Goal: Task Accomplishment & Management: Complete application form

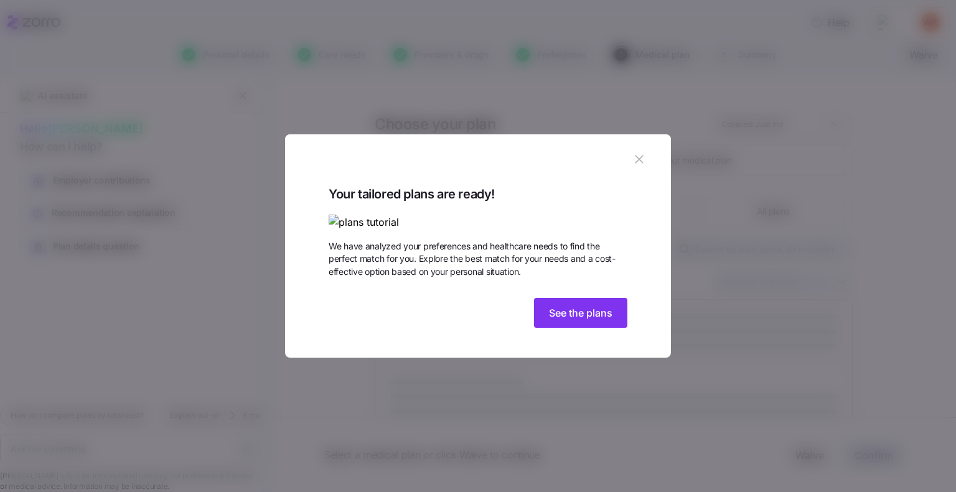
click at [635, 153] on icon "button" at bounding box center [639, 160] width 14 height 14
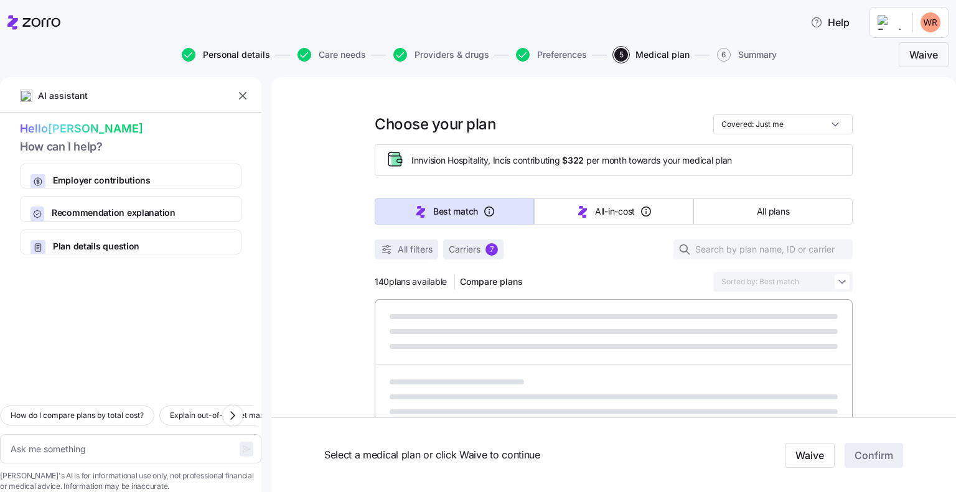
click at [230, 54] on span "Personal details" at bounding box center [236, 54] width 67 height 9
type textarea "x"
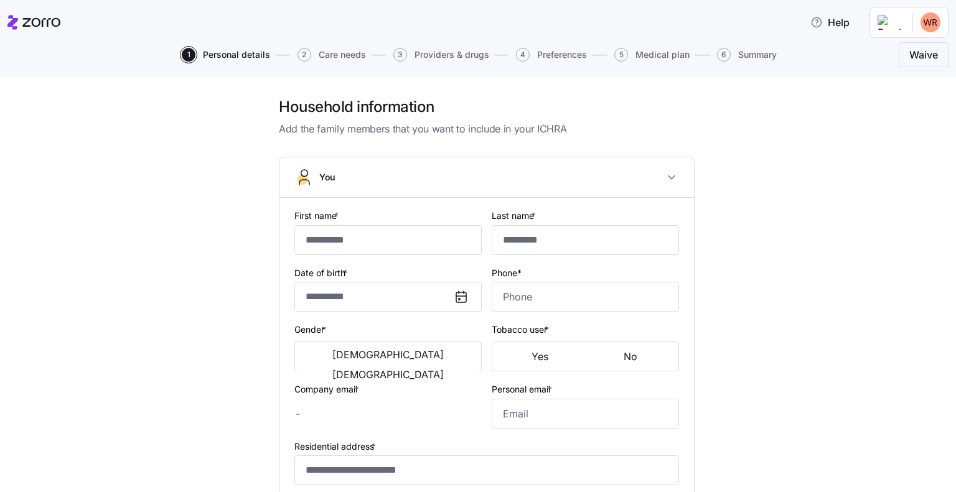
type input "*******"
type input "*****"
type input "[EMAIL_ADDRESS][DOMAIN_NAME]"
type input "[PERSON_NAME][EMAIL_ADDRESS][PERSON_NAME][DOMAIN_NAME]"
type input "**********"
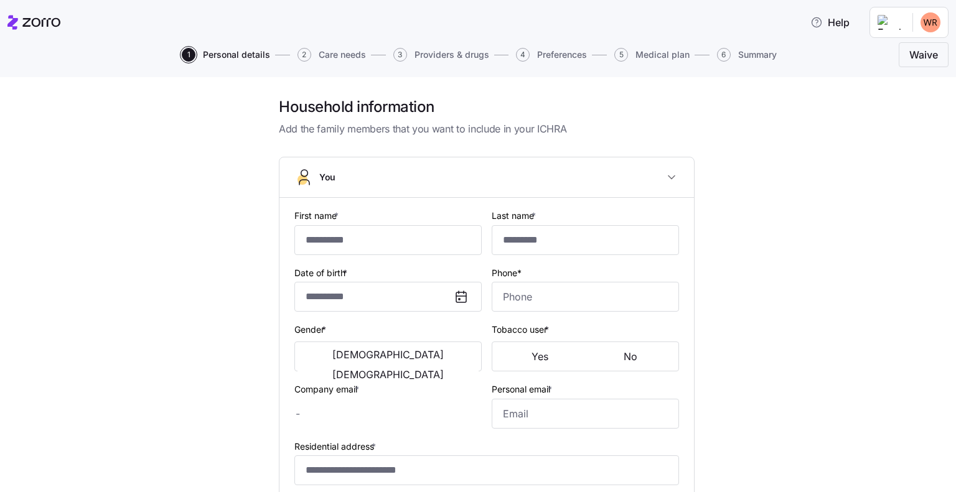
checkbox input "true"
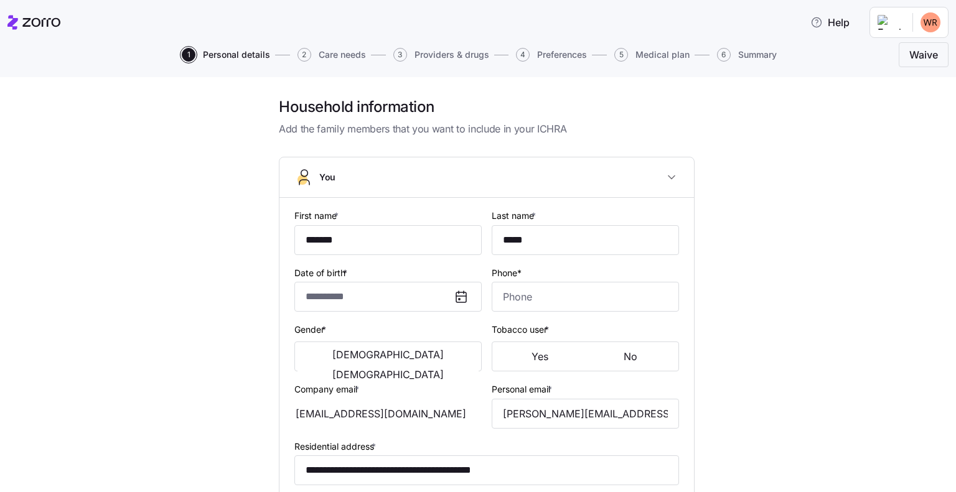
type input "**********"
type input "[PHONE_NUMBER]"
type input "[DEMOGRAPHIC_DATA] citizen"
type input "Married"
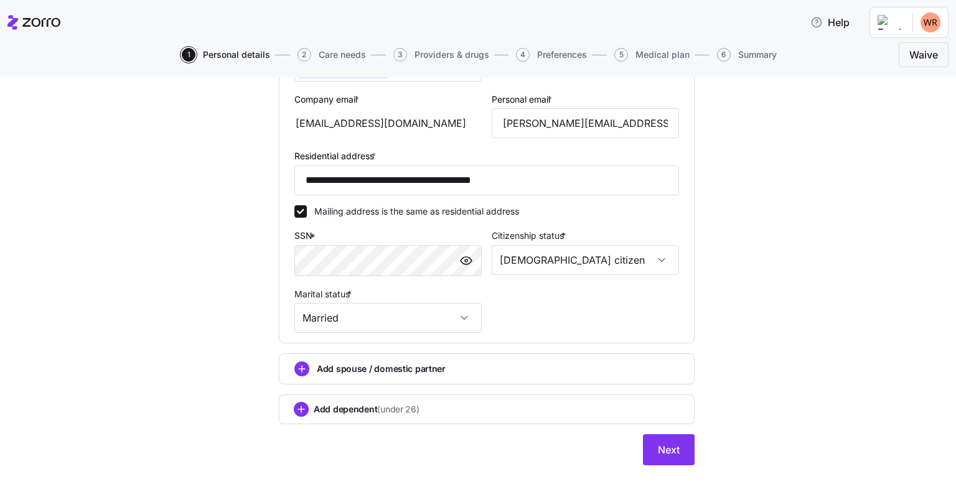
scroll to position [365, 0]
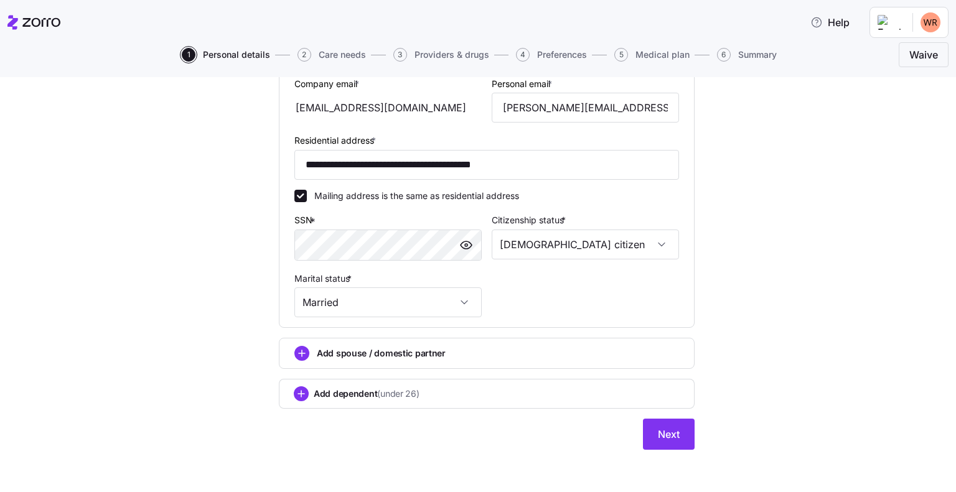
click at [319, 57] on span "Care needs" at bounding box center [342, 54] width 47 height 9
click at [334, 57] on span "Care needs" at bounding box center [342, 54] width 47 height 9
click at [301, 52] on span "2" at bounding box center [305, 55] width 14 height 14
drag, startPoint x: 301, startPoint y: 52, endPoint x: 479, endPoint y: 146, distance: 201.6
click at [301, 52] on span "2" at bounding box center [305, 55] width 14 height 14
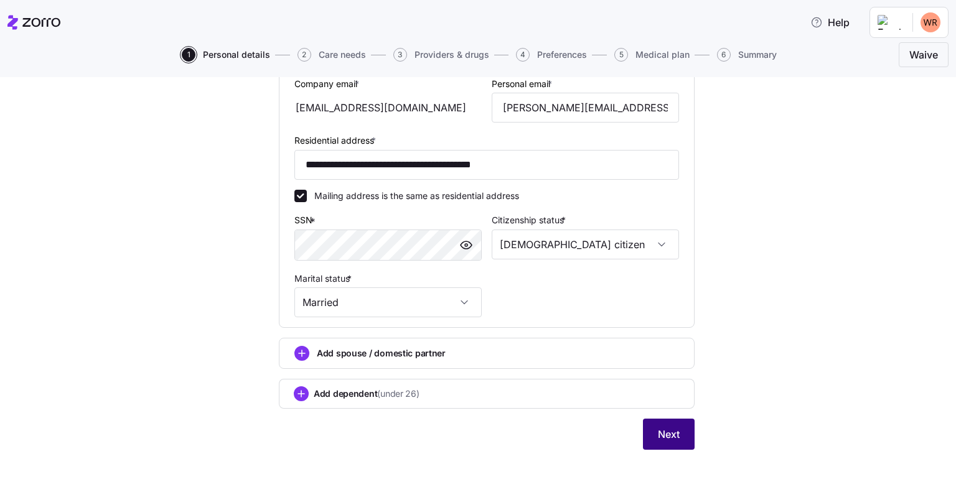
click at [664, 438] on span "Next" at bounding box center [669, 434] width 22 height 15
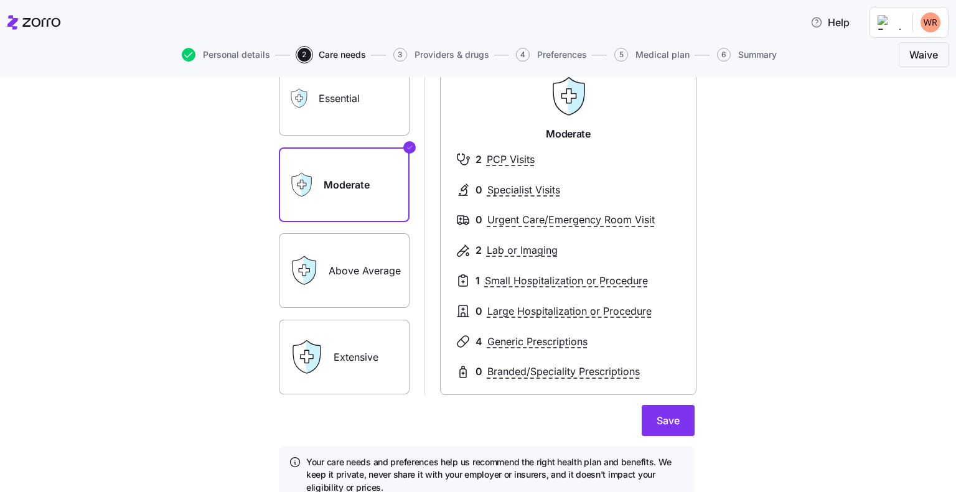
scroll to position [159, 0]
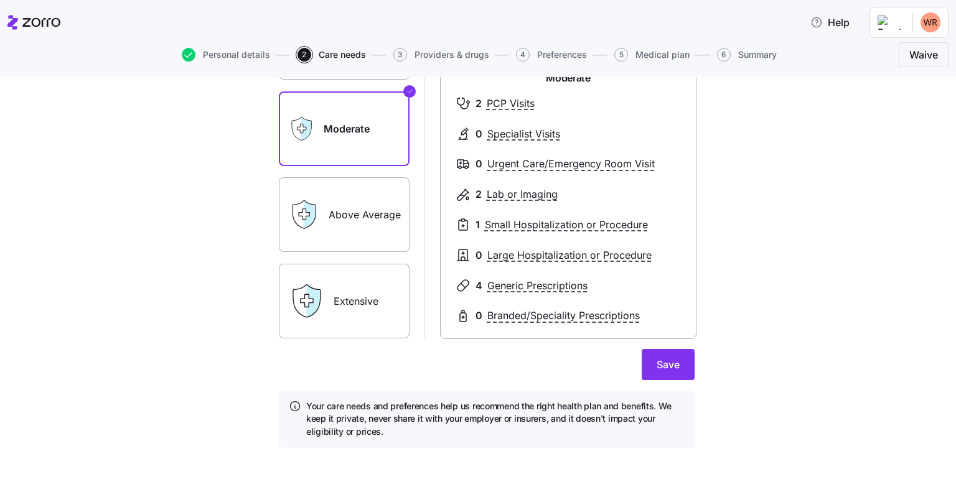
click at [400, 61] on span "3" at bounding box center [400, 55] width 14 height 14
click at [664, 373] on button "Save" at bounding box center [668, 364] width 53 height 31
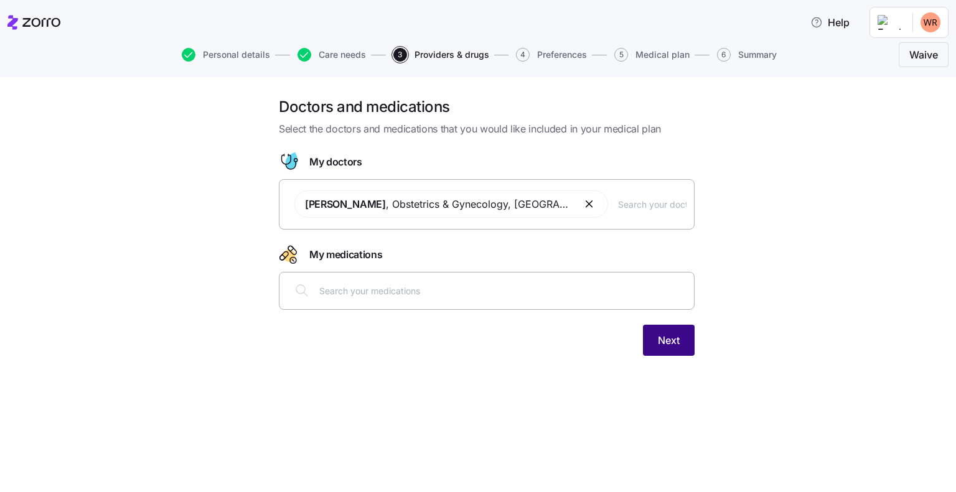
click at [658, 334] on span "Next" at bounding box center [669, 340] width 22 height 15
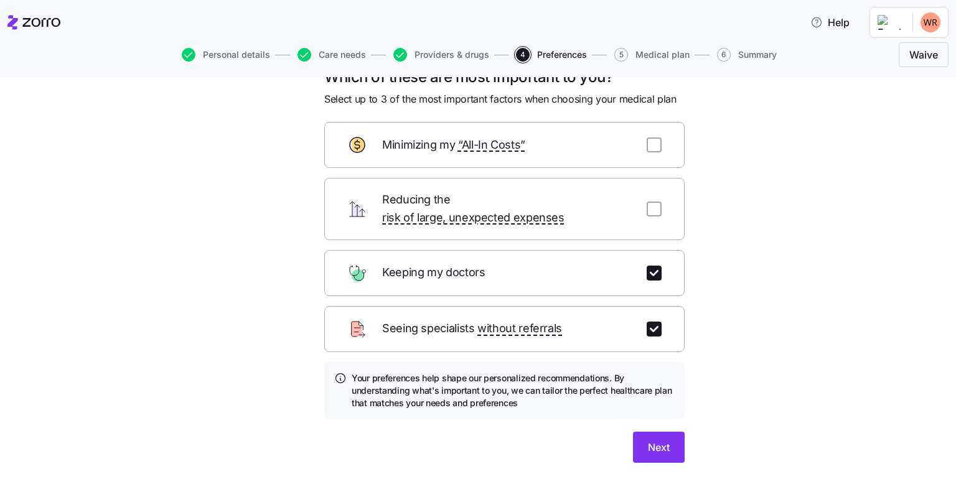
scroll to position [44, 0]
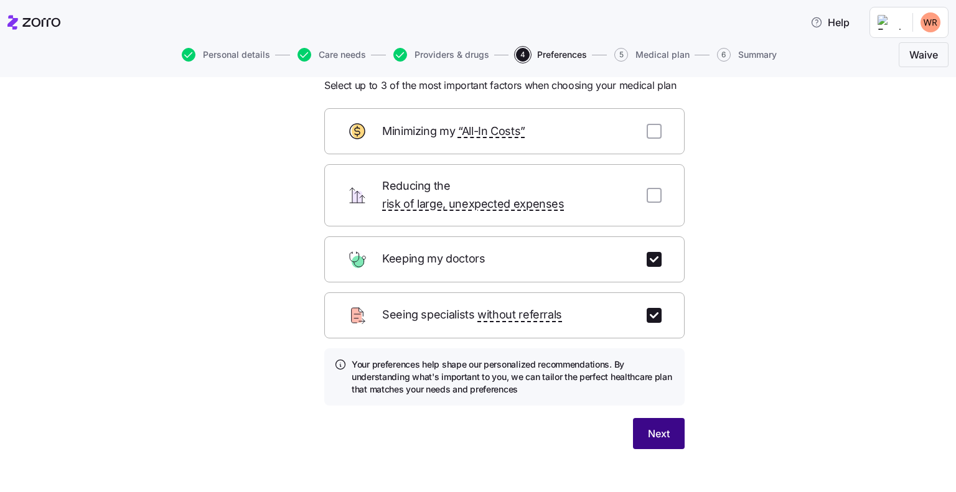
click at [652, 426] on span "Next" at bounding box center [659, 433] width 22 height 15
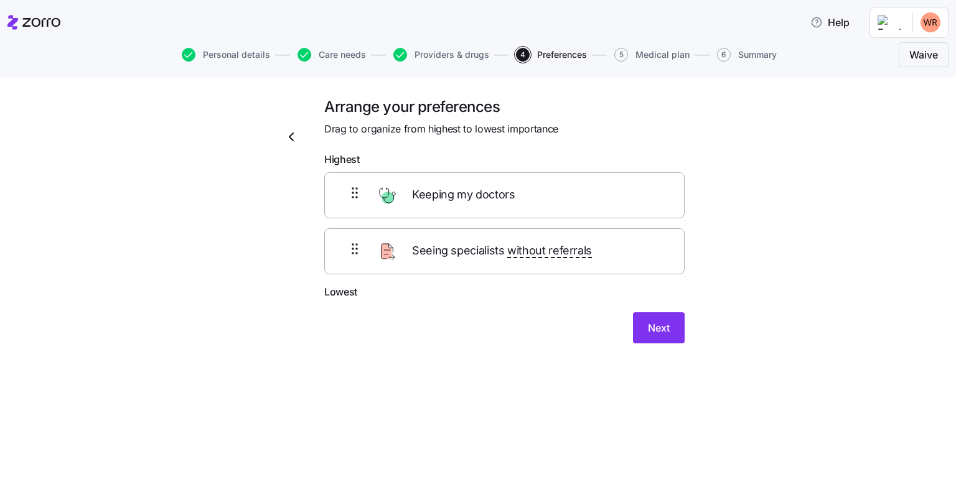
scroll to position [0, 0]
click at [654, 324] on span "Next" at bounding box center [659, 328] width 22 height 15
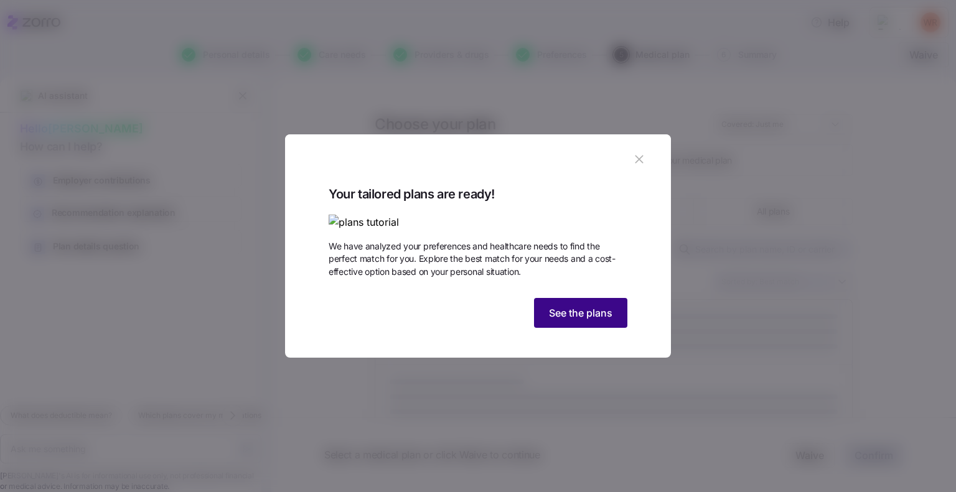
click at [600, 321] on span "See the plans" at bounding box center [580, 313] width 63 height 15
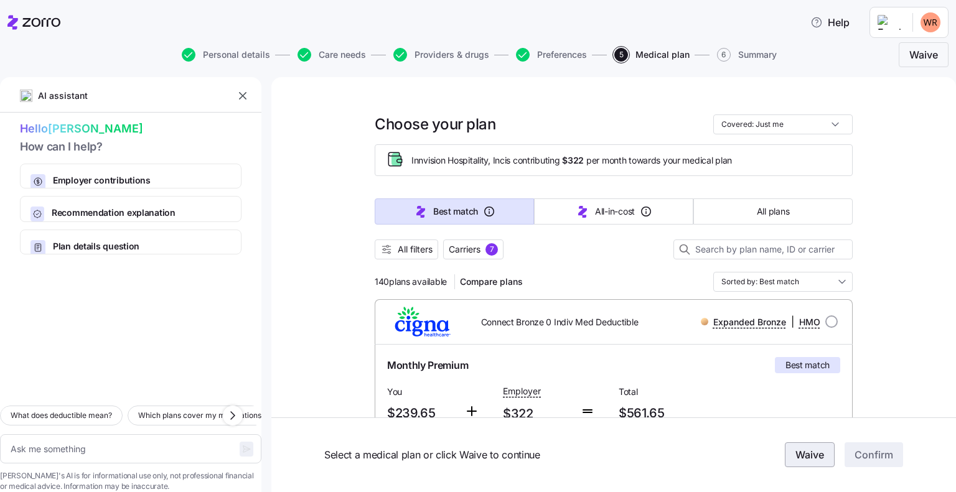
click at [807, 461] on span "Waive" at bounding box center [810, 455] width 29 height 15
type textarea "x"
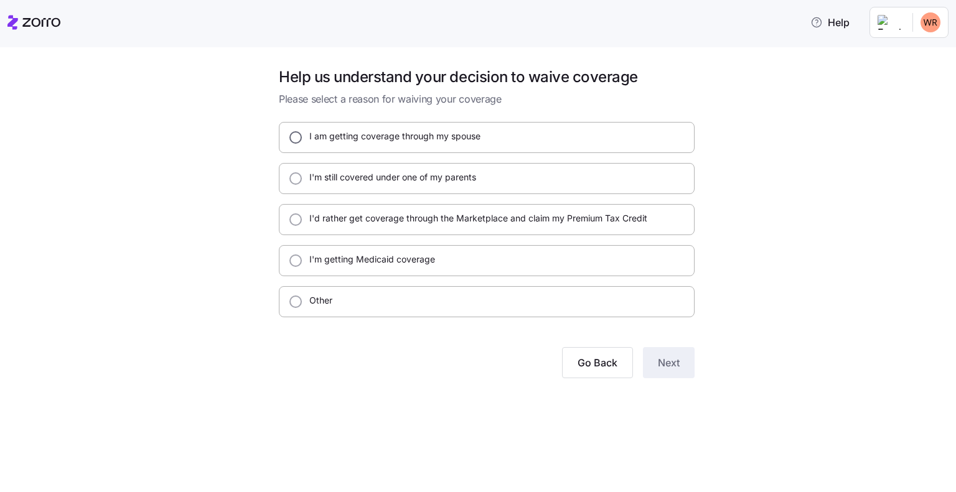
click at [293, 137] on input "I am getting coverage through my spouse" at bounding box center [295, 137] width 12 height 12
radio input "true"
click at [665, 358] on span "Next" at bounding box center [669, 362] width 22 height 15
